Goal: Task Accomplishment & Management: Use online tool/utility

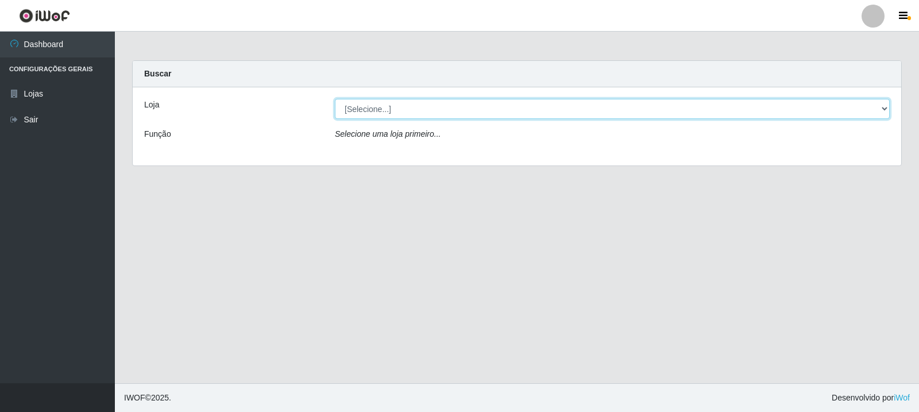
drag, startPoint x: 0, startPoint y: 0, endPoint x: 597, endPoint y: 117, distance: 607.9
click at [594, 116] on select "[Selecione...] Rede Compras Supermercados - LOJA 3" at bounding box center [612, 109] width 555 height 20
select select "162"
click at [335, 99] on select "[Selecione...] Rede Compras Supermercados - LOJA 3" at bounding box center [612, 109] width 555 height 20
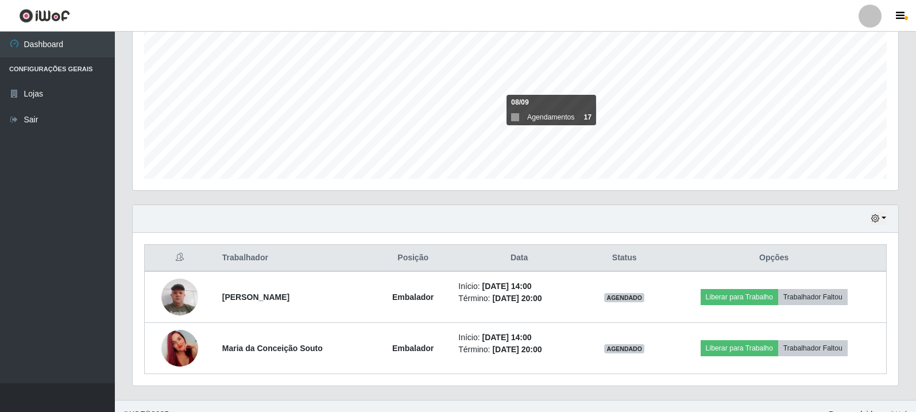
scroll to position [249, 0]
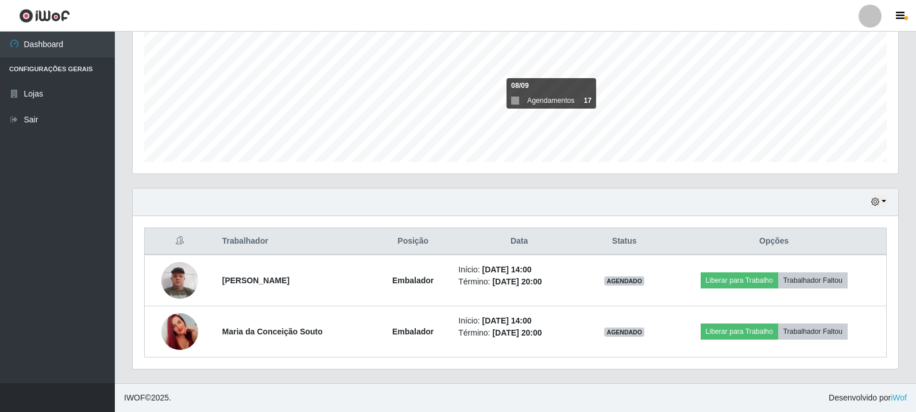
click at [821, 208] on div "Hoje 1 dia 3 dias 1 Semana Não encerrados" at bounding box center [515, 202] width 765 height 28
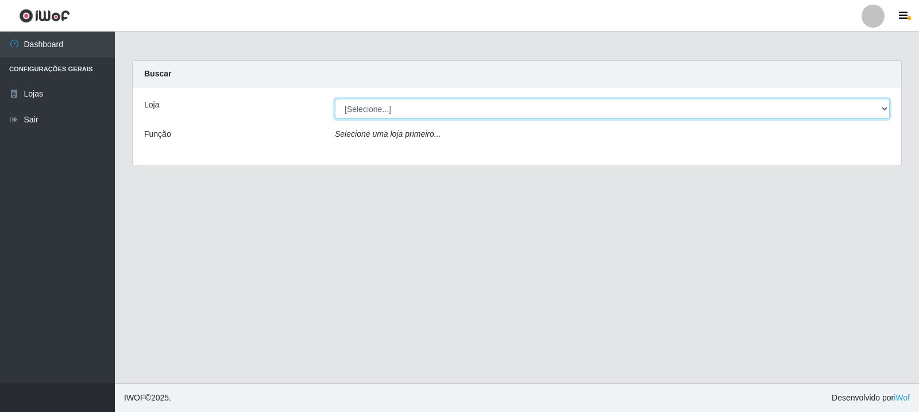
click at [486, 113] on select "[Selecione...] Rede Compras Supermercados - LOJA 3" at bounding box center [612, 109] width 555 height 20
select select "162"
click at [335, 99] on select "[Selecione...] Rede Compras Supermercados - LOJA 3" at bounding box center [612, 109] width 555 height 20
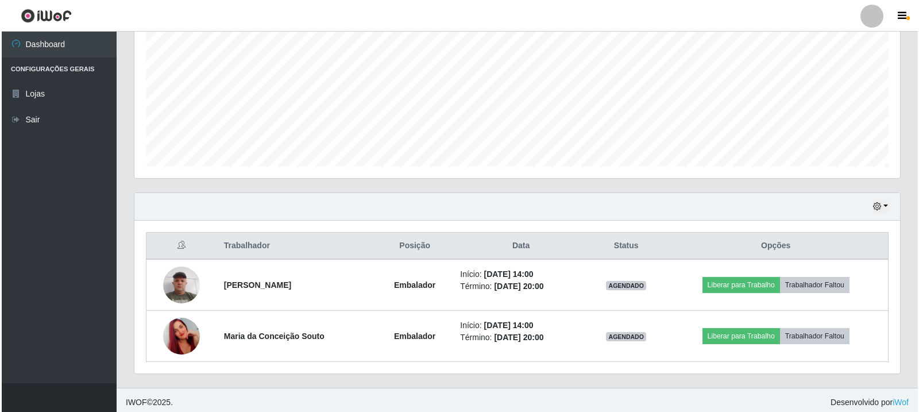
scroll to position [249, 0]
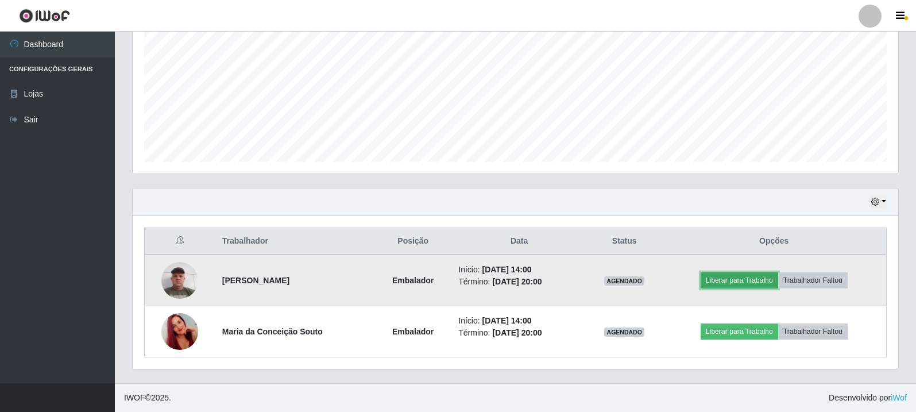
click at [755, 272] on button "Liberar para Trabalho" at bounding box center [740, 280] width 78 height 16
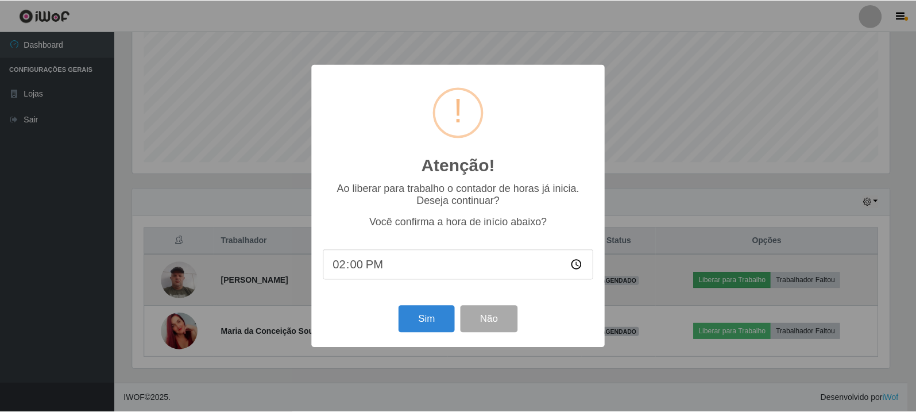
scroll to position [238, 760]
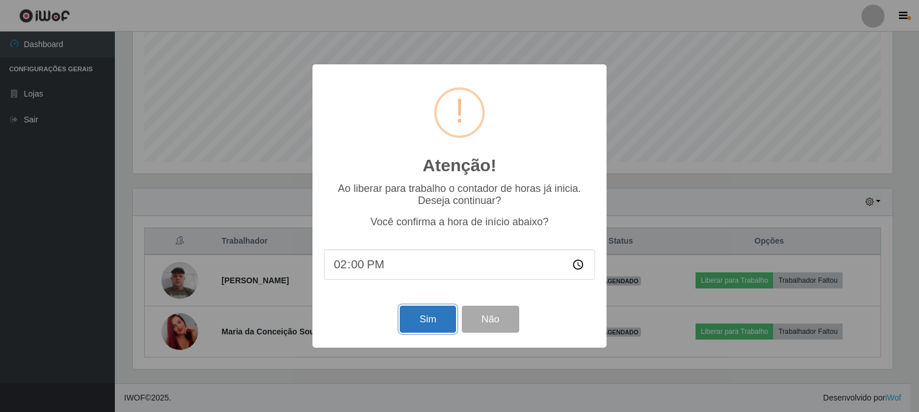
click at [440, 311] on button "Sim" at bounding box center [428, 319] width 56 height 27
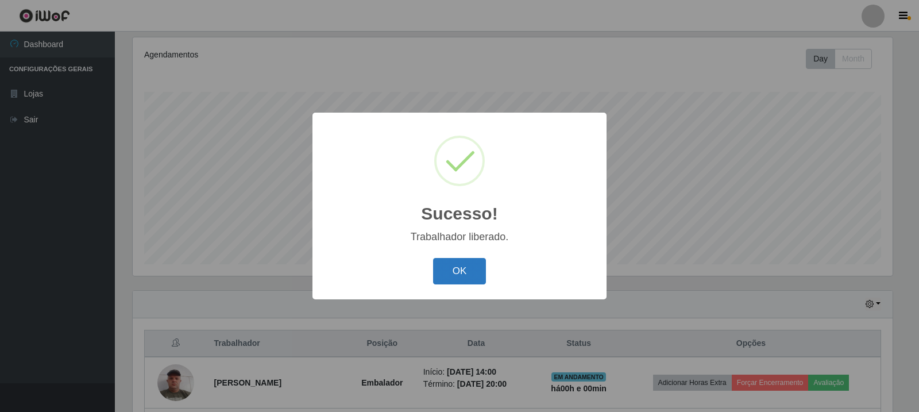
click at [455, 275] on button "OK" at bounding box center [459, 271] width 53 height 27
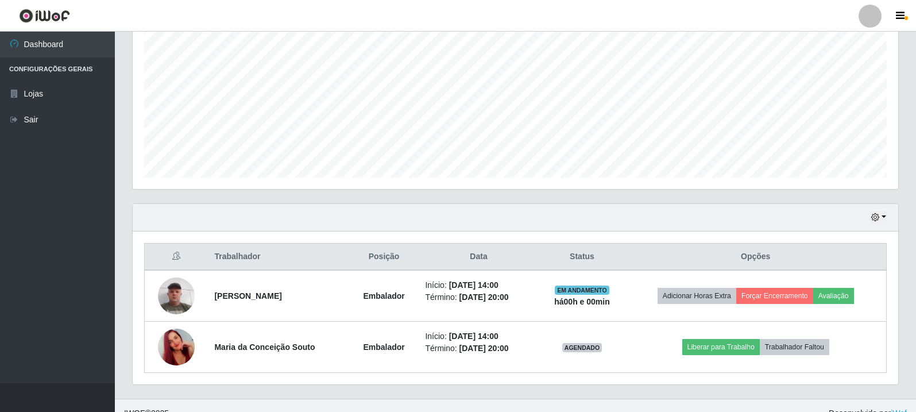
scroll to position [249, 0]
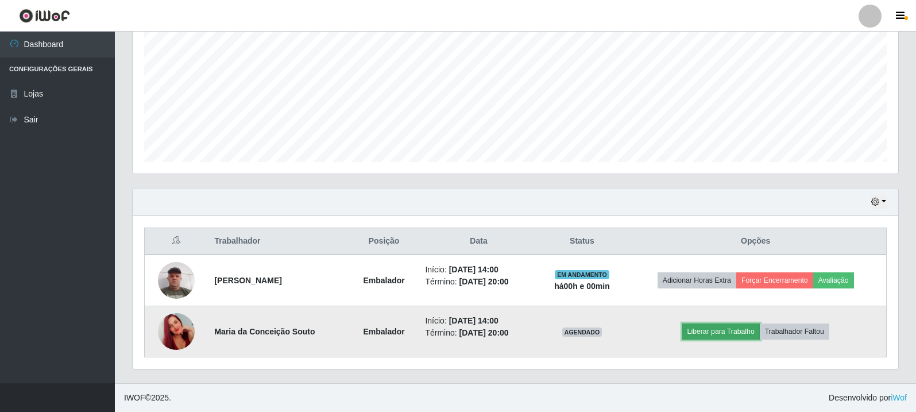
click at [753, 335] on button "Liberar para Trabalho" at bounding box center [721, 331] width 78 height 16
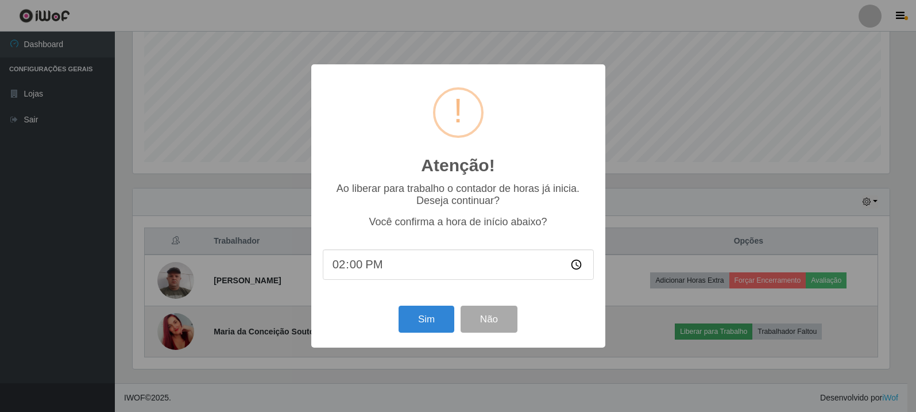
scroll to position [238, 760]
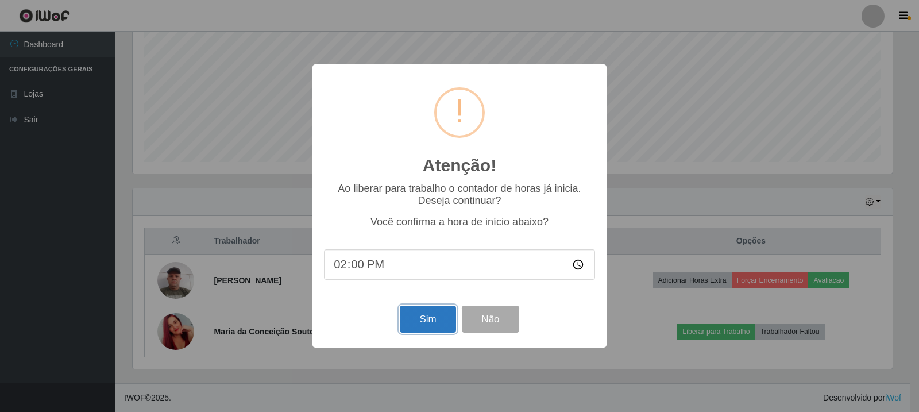
click at [429, 311] on button "Sim" at bounding box center [428, 319] width 56 height 27
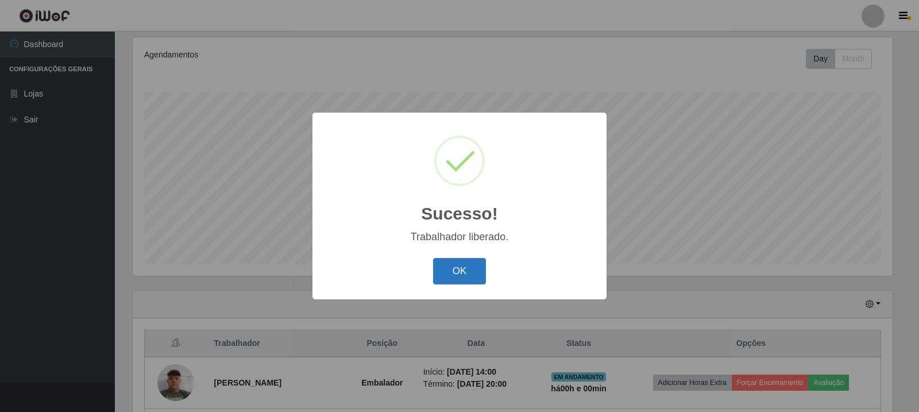
click at [480, 275] on button "OK" at bounding box center [459, 271] width 53 height 27
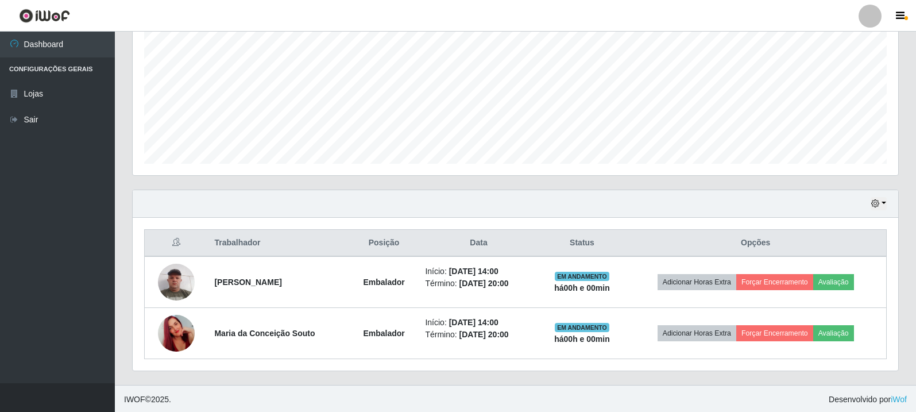
scroll to position [249, 0]
